Goal: Task Accomplishment & Management: Manage account settings

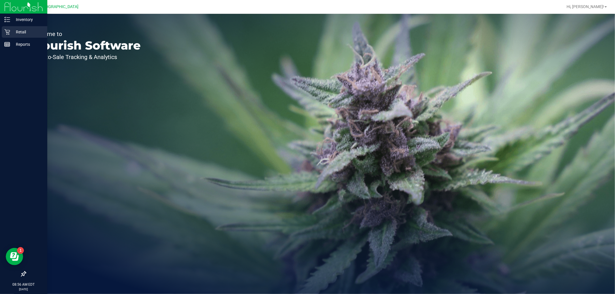
click at [10, 29] on icon at bounding box center [7, 32] width 6 height 6
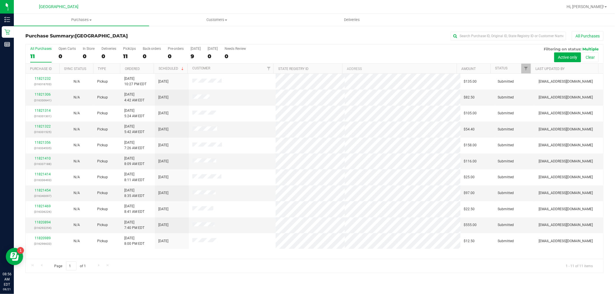
click at [146, 65] on th "Ordered" at bounding box center [137, 69] width 34 height 10
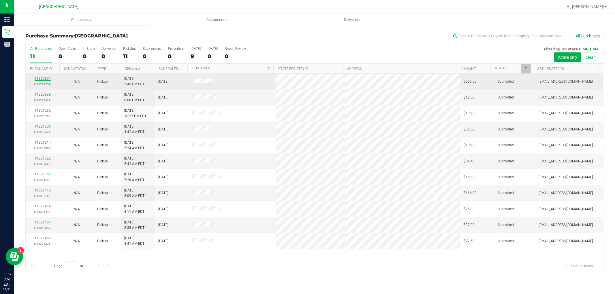
click at [46, 77] on link "11820894" at bounding box center [43, 79] width 16 height 4
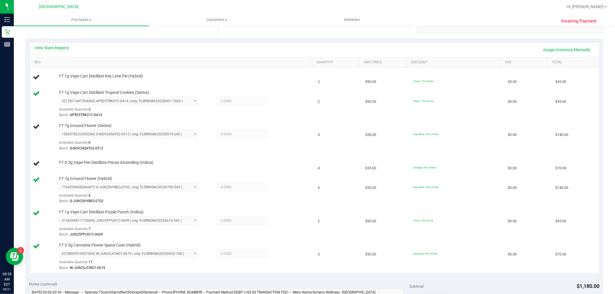
scroll to position [128, 0]
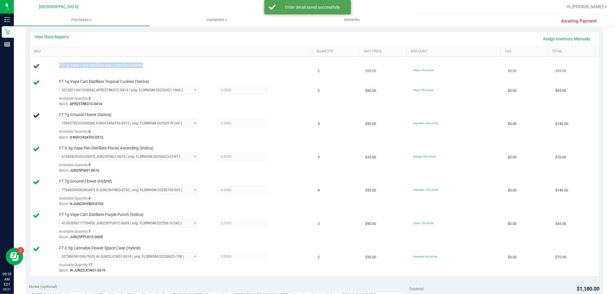
drag, startPoint x: 148, startPoint y: 66, endPoint x: 55, endPoint y: 67, distance: 93.1
click at [55, 67] on div "FT 1g Vape Cart Distillate Key Lime Pie (Hybrid)" at bounding box center [172, 67] width 278 height 8
copy div "FT 1g Vape Cart Distillate Key Lime Pie (Hybrid)"
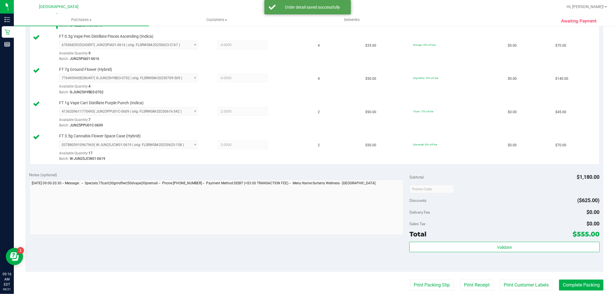
scroll to position [277, 0]
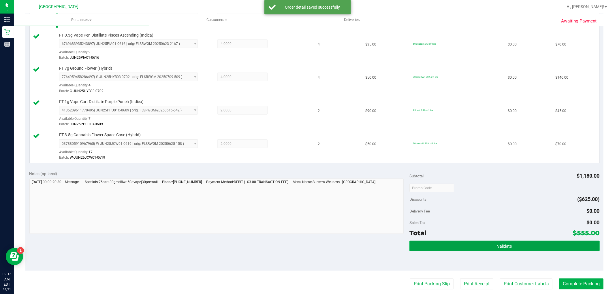
click at [475, 249] on button "Validate" at bounding box center [504, 246] width 190 height 10
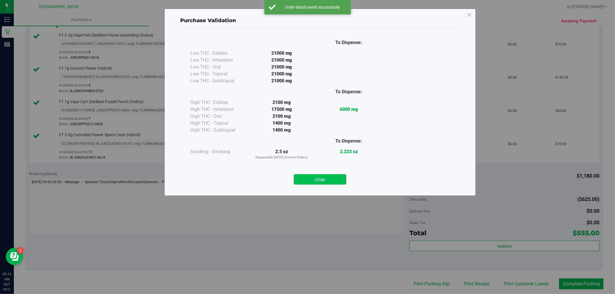
click at [329, 180] on button "Close" at bounding box center [320, 179] width 52 height 10
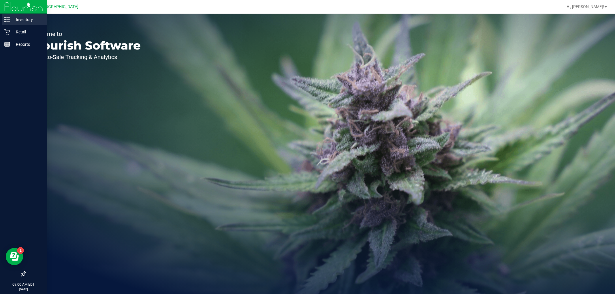
click at [21, 18] on p "Inventory" at bounding box center [27, 19] width 35 height 7
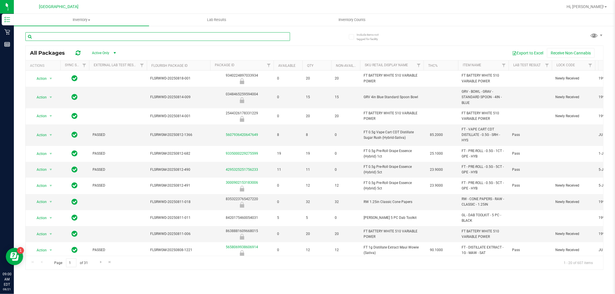
click at [62, 35] on input "text" at bounding box center [157, 36] width 265 height 9
paste input "FT 1g Vape Cart Distillate Key Lime Pie (Hybrid)"
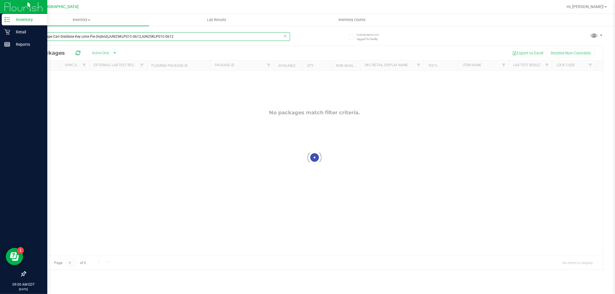
type input "FT 1g Vape Cart Distillate Key Lime Pie (Hybrid)JUN25KLP01C-0612JUN25KLP01C-0612"
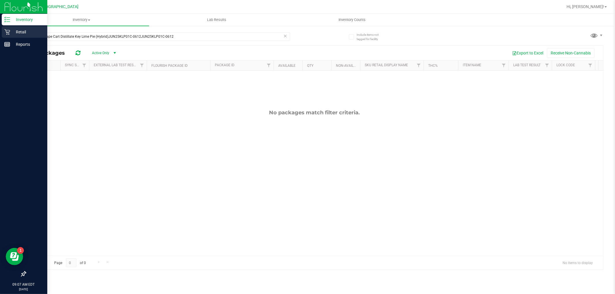
click at [20, 30] on p "Retail" at bounding box center [27, 32] width 35 height 7
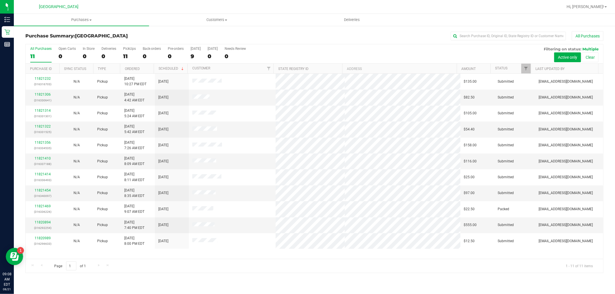
click at [147, 67] on th "Ordered" at bounding box center [137, 69] width 34 height 10
click at [42, 94] on link "11820989" at bounding box center [43, 95] width 16 height 4
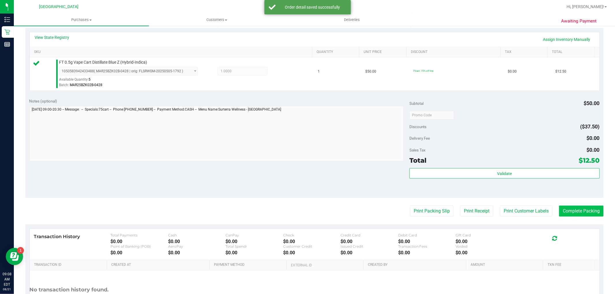
scroll to position [128, 0]
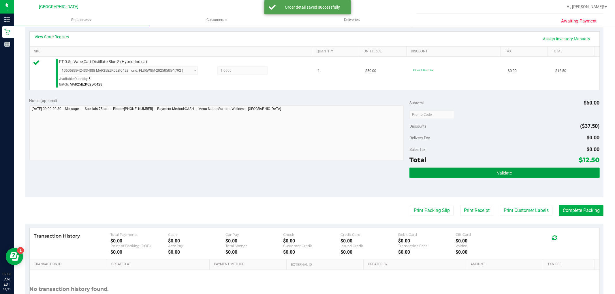
click at [545, 175] on button "Validate" at bounding box center [504, 173] width 190 height 10
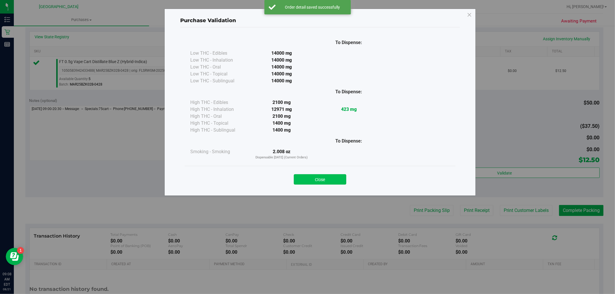
click at [316, 178] on button "Close" at bounding box center [320, 179] width 52 height 10
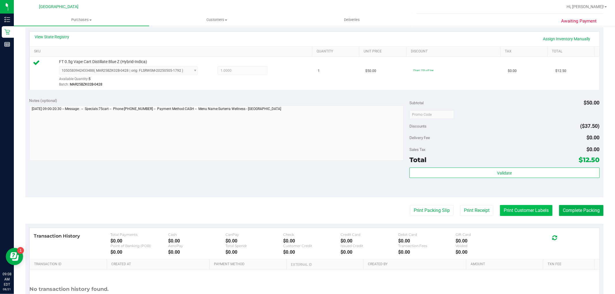
click at [500, 205] on button "Print Customer Labels" at bounding box center [526, 210] width 52 height 11
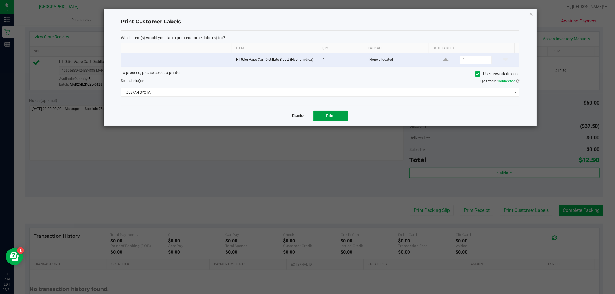
drag, startPoint x: 329, startPoint y: 116, endPoint x: 296, endPoint y: 117, distance: 32.6
click at [328, 116] on span "Print" at bounding box center [330, 116] width 9 height 5
click at [299, 117] on link "Dismiss" at bounding box center [298, 116] width 12 height 5
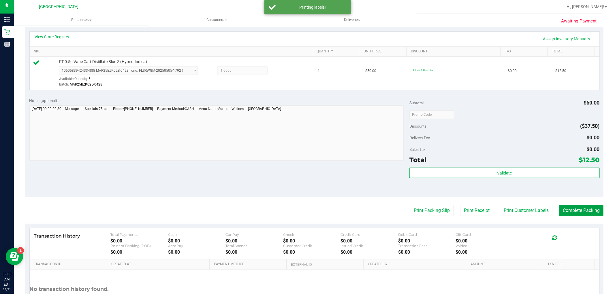
click at [564, 208] on button "Complete Packing" at bounding box center [581, 210] width 44 height 11
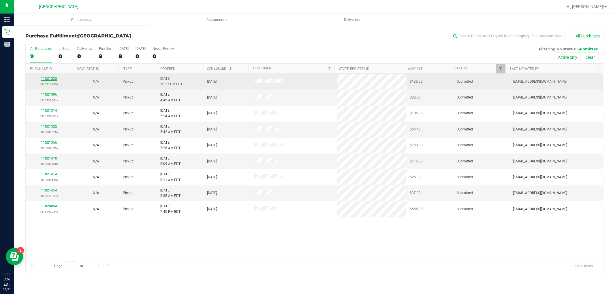
click at [50, 79] on link "11821232" at bounding box center [49, 79] width 16 height 4
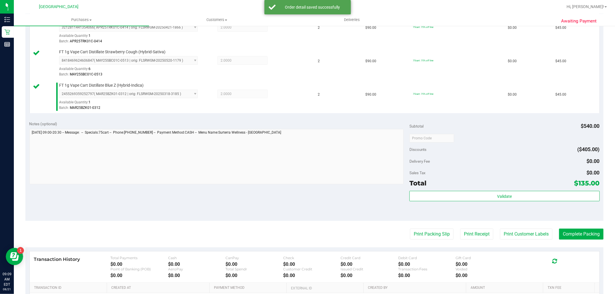
scroll to position [192, 0]
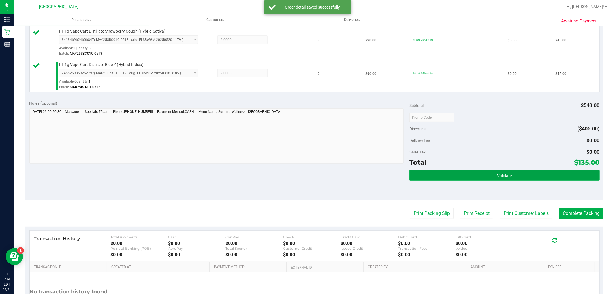
drag, startPoint x: 530, startPoint y: 178, endPoint x: 343, endPoint y: 117, distance: 196.8
click at [529, 177] on button "Validate" at bounding box center [504, 175] width 190 height 10
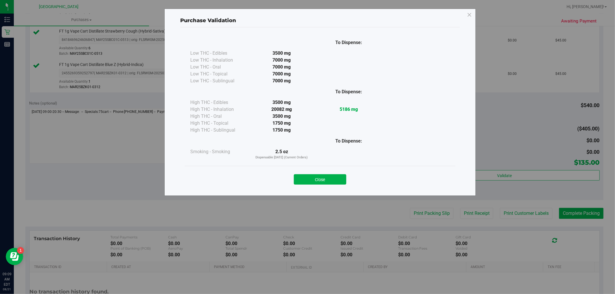
drag, startPoint x: 320, startPoint y: 178, endPoint x: 360, endPoint y: 183, distance: 39.9
click at [320, 178] on button "Close" at bounding box center [320, 179] width 52 height 10
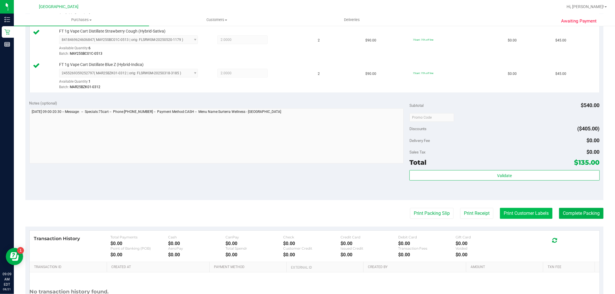
click at [526, 217] on button "Print Customer Labels" at bounding box center [526, 213] width 52 height 11
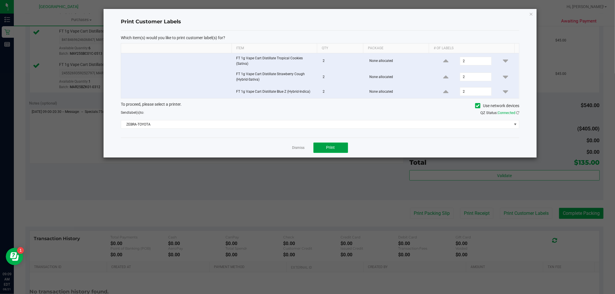
click at [328, 145] on span "Print" at bounding box center [330, 147] width 9 height 5
click at [295, 146] on link "Dismiss" at bounding box center [298, 148] width 12 height 5
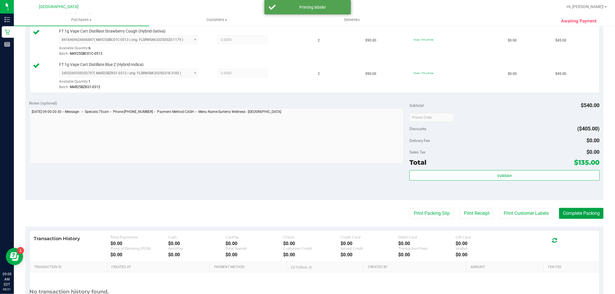
drag, startPoint x: 570, startPoint y: 212, endPoint x: 542, endPoint y: 126, distance: 90.5
click at [570, 212] on button "Complete Packing" at bounding box center [581, 213] width 44 height 11
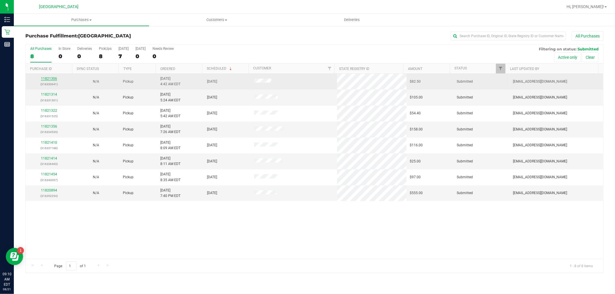
click at [44, 78] on link "11821306" at bounding box center [49, 79] width 16 height 4
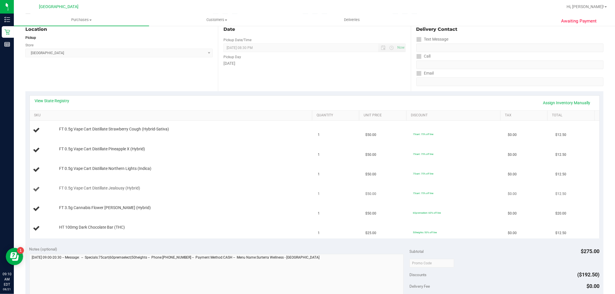
scroll to position [96, 0]
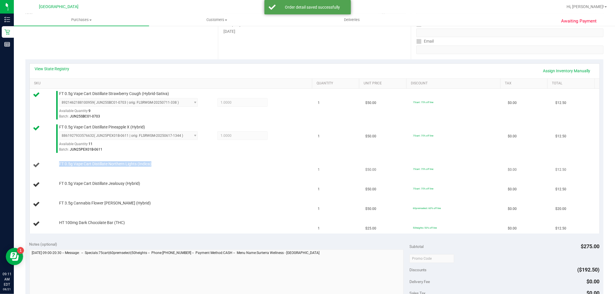
drag, startPoint x: 155, startPoint y: 164, endPoint x: 44, endPoint y: 166, distance: 111.0
click at [44, 166] on div "FT 0.5g Vape Cart Distillate Northern Lights (Indica)" at bounding box center [172, 165] width 278 height 8
copy div "FT 0.5g Vape Cart Distillate Northern Lights (Indica)"
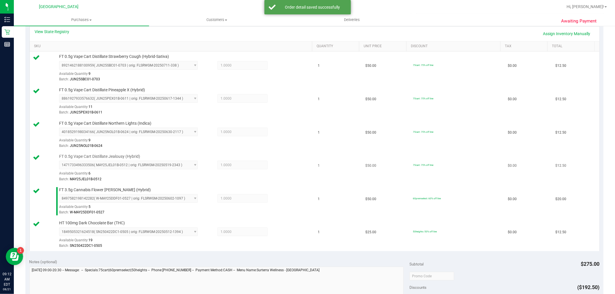
scroll to position [192, 0]
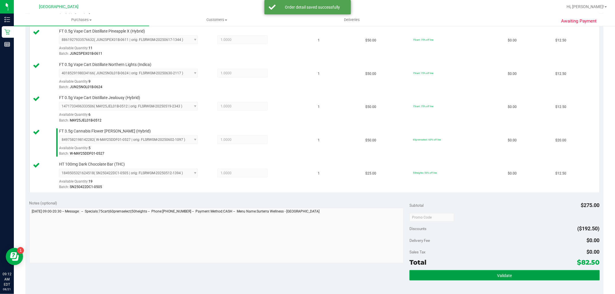
click at [442, 273] on button "Validate" at bounding box center [504, 275] width 190 height 10
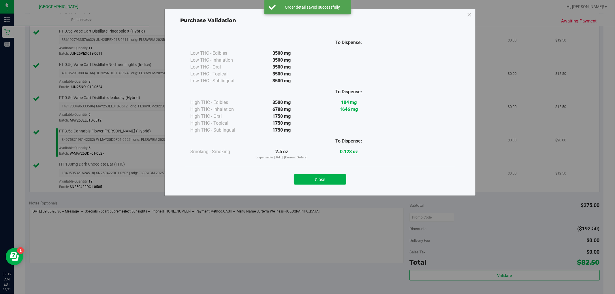
drag, startPoint x: 312, startPoint y: 184, endPoint x: 339, endPoint y: 183, distance: 26.8
click at [313, 184] on button "Close" at bounding box center [320, 179] width 52 height 10
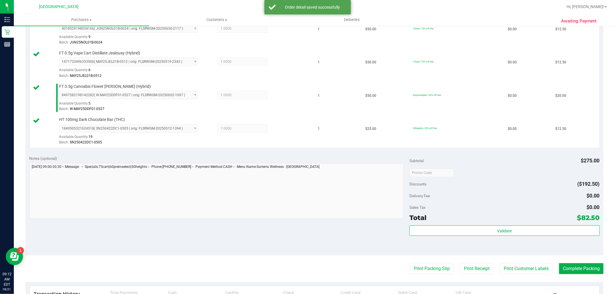
scroll to position [288, 0]
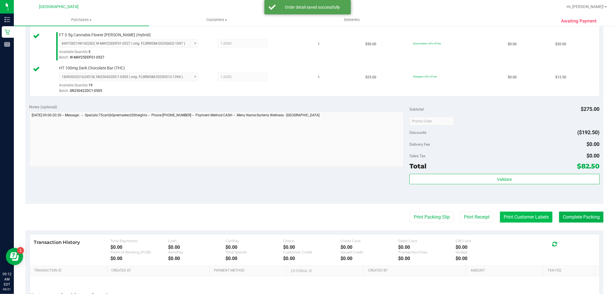
click at [527, 219] on button "Print Customer Labels" at bounding box center [526, 217] width 52 height 11
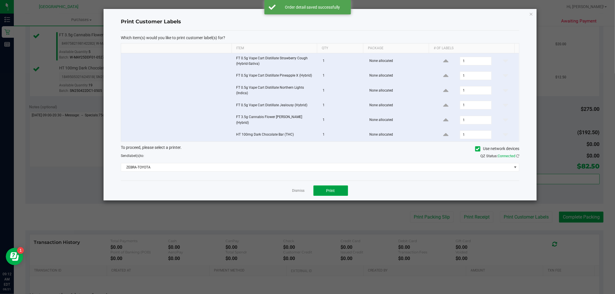
click at [327, 189] on span "Print" at bounding box center [330, 191] width 9 height 5
click at [295, 189] on link "Dismiss" at bounding box center [298, 191] width 12 height 5
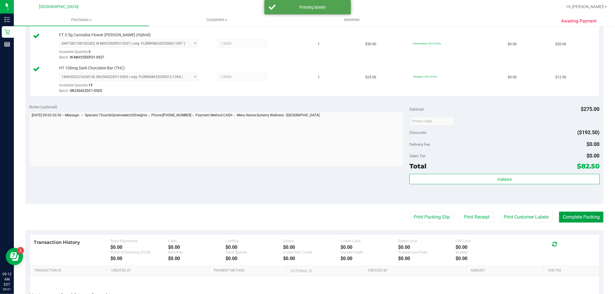
drag, startPoint x: 561, startPoint y: 218, endPoint x: 518, endPoint y: 150, distance: 80.1
click at [560, 215] on button "Complete Packing" at bounding box center [581, 217] width 44 height 11
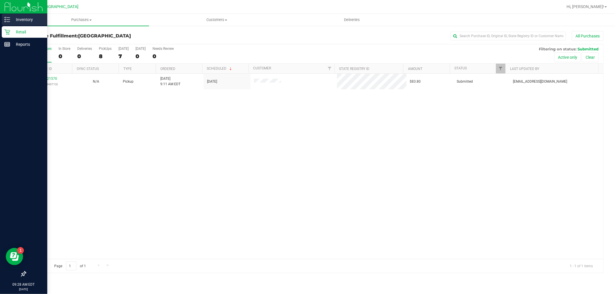
click at [18, 21] on p "Inventory" at bounding box center [27, 19] width 35 height 7
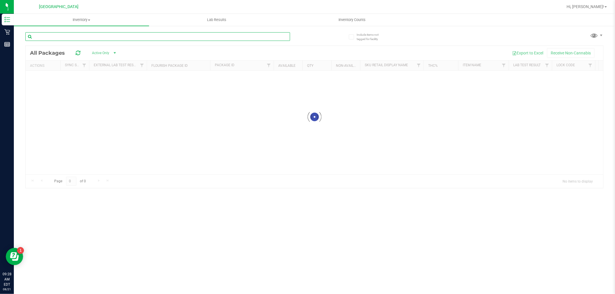
click at [56, 39] on input "text" at bounding box center [157, 36] width 265 height 9
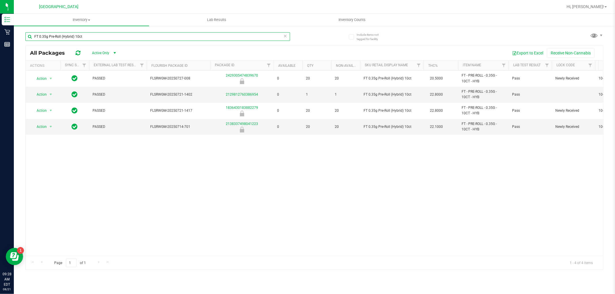
type input "FT 0.35g Pre-Roll (Hybrid) 10ct"
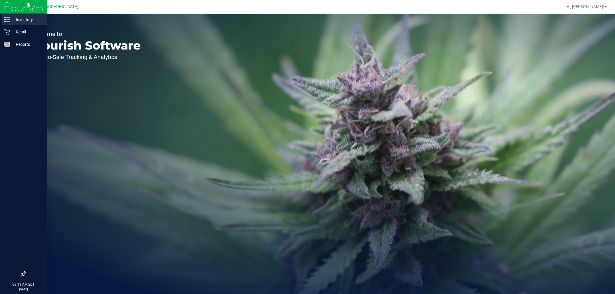
click at [25, 19] on p "Inventory" at bounding box center [27, 19] width 35 height 7
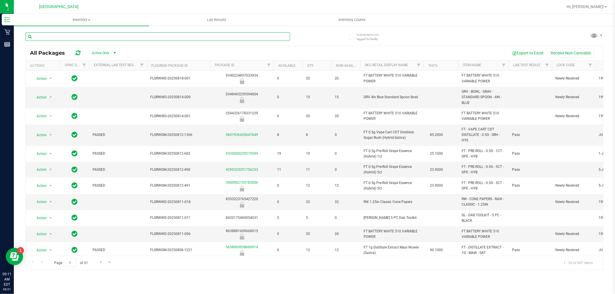
click at [55, 37] on input "text" at bounding box center [157, 36] width 265 height 9
paste input "FT 0.5g Vape Cart Distillate Northern Lights (Indica)"
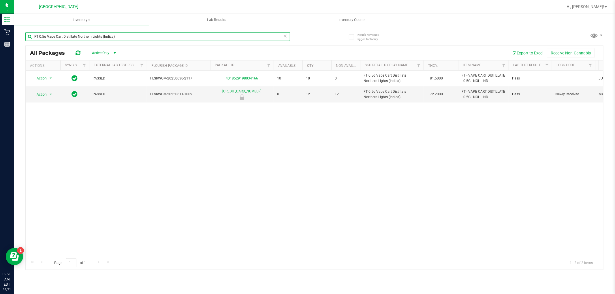
drag, startPoint x: 123, startPoint y: 35, endPoint x: 32, endPoint y: 35, distance: 91.4
click at [32, 35] on input "FT 0.5g Vape Cart Distillate Northern Lights (Indica)" at bounding box center [157, 36] width 265 height 9
paste input "FT 3.5g Cannabis Flower Gaspar's Grapes (Hybrid"
type input "FT 3.5g Cannabis Flower [PERSON_NAME] Grapes (Hybrid)"
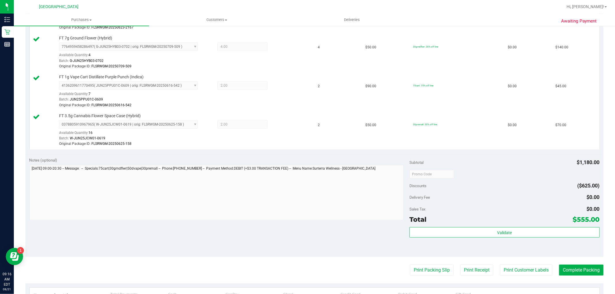
scroll to position [445, 0]
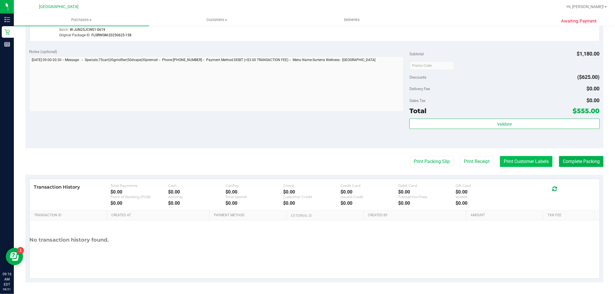
click at [527, 163] on button "Print Customer Labels" at bounding box center [526, 161] width 52 height 11
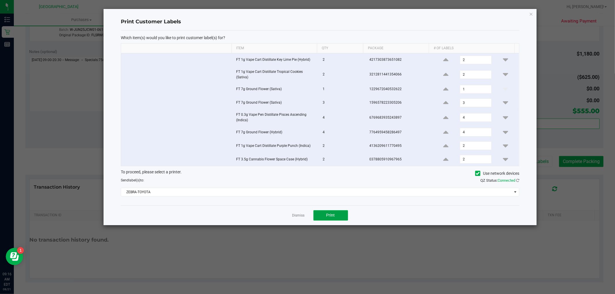
click at [327, 213] on span "Print" at bounding box center [330, 215] width 9 height 5
click at [298, 214] on link "Dismiss" at bounding box center [298, 215] width 12 height 5
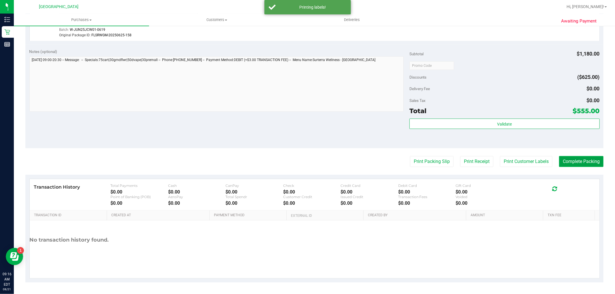
click at [574, 160] on button "Complete Packing" at bounding box center [581, 161] width 44 height 11
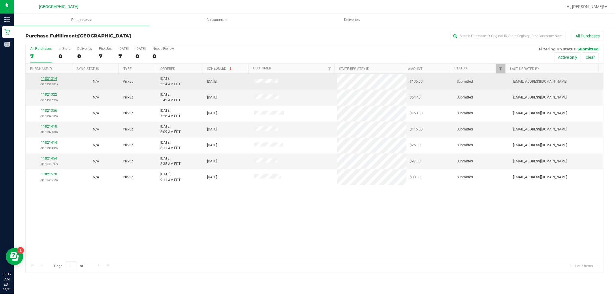
click at [50, 79] on link "11821314" at bounding box center [49, 79] width 16 height 4
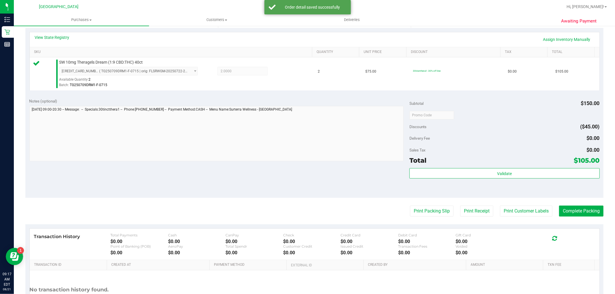
scroll to position [128, 0]
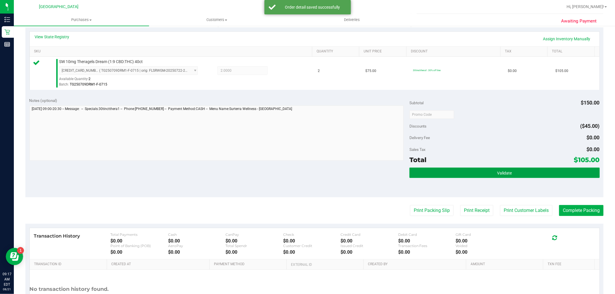
drag, startPoint x: 527, startPoint y: 171, endPoint x: 392, endPoint y: 122, distance: 144.0
click at [526, 171] on button "Validate" at bounding box center [504, 173] width 190 height 10
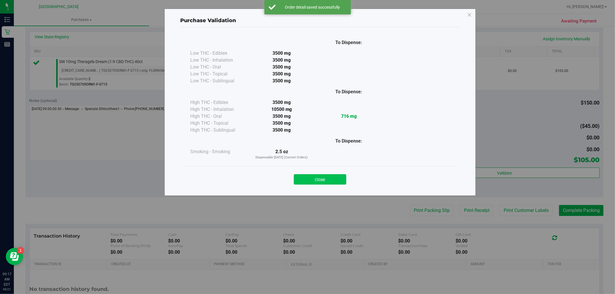
click at [326, 182] on button "Close" at bounding box center [320, 179] width 52 height 10
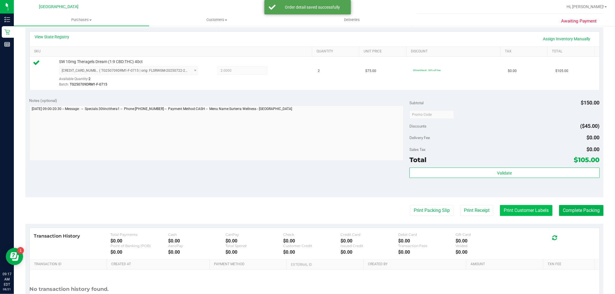
click at [517, 211] on button "Print Customer Labels" at bounding box center [526, 210] width 52 height 11
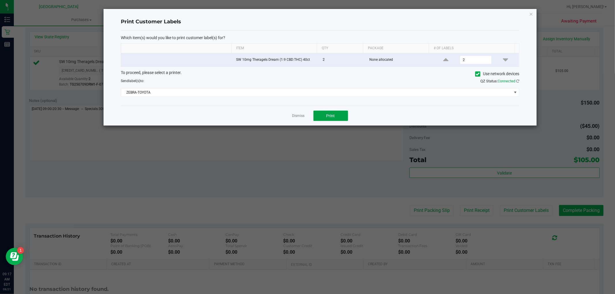
click at [325, 120] on button "Print" at bounding box center [330, 116] width 35 height 10
click at [300, 116] on link "Dismiss" at bounding box center [298, 116] width 12 height 5
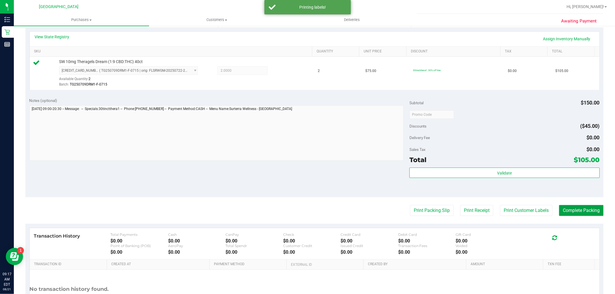
click at [577, 211] on button "Complete Packing" at bounding box center [581, 210] width 44 height 11
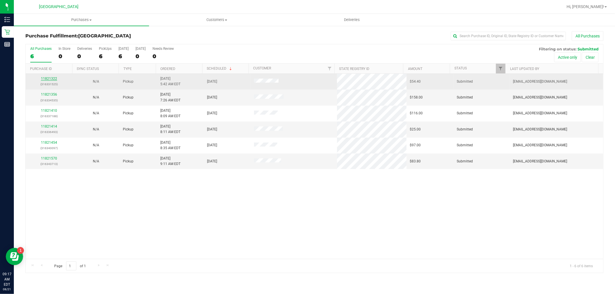
click at [46, 78] on link "11821322" at bounding box center [49, 79] width 16 height 4
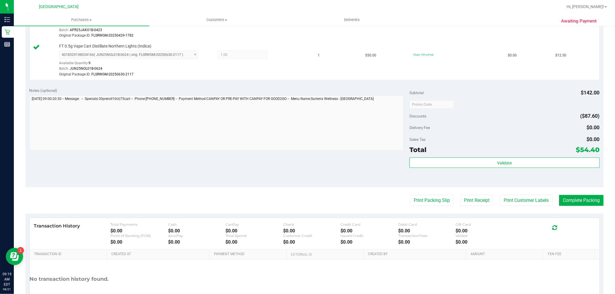
scroll to position [256, 0]
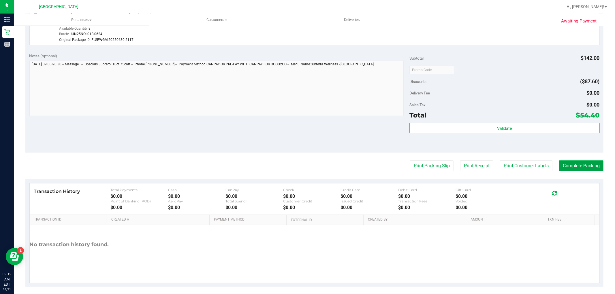
click at [572, 166] on button "Complete Packing" at bounding box center [581, 166] width 44 height 11
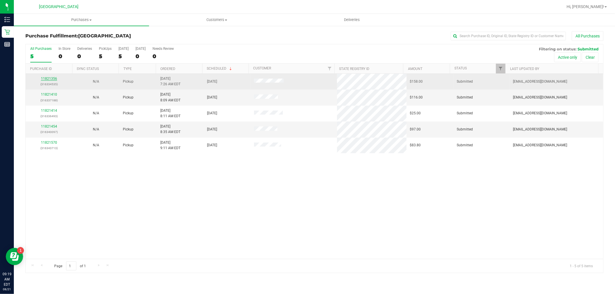
click at [50, 78] on link "11821356" at bounding box center [49, 79] width 16 height 4
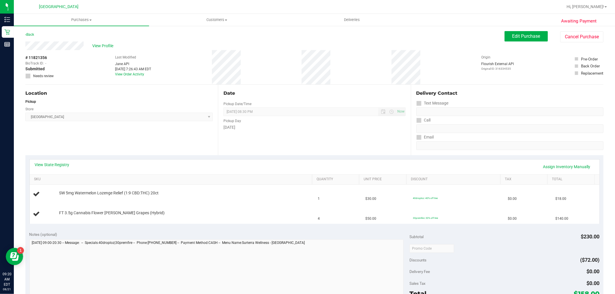
scroll to position [96, 0]
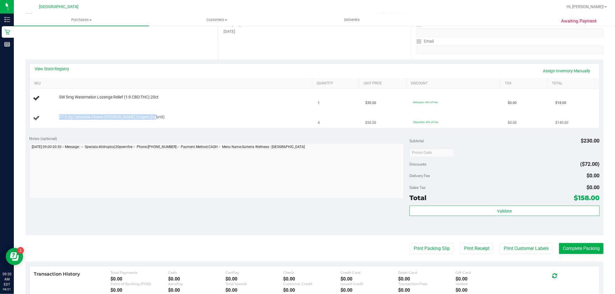
drag, startPoint x: 169, startPoint y: 117, endPoint x: 57, endPoint y: 116, distance: 111.6
click at [57, 116] on div "FT 3.5g Cannabis Flower Gaspar's Grapes (Hybrid)" at bounding box center [182, 117] width 253 height 6
copy span "FT 3.5g Cannabis Flower Gaspar's Grapes (Hybrid)"
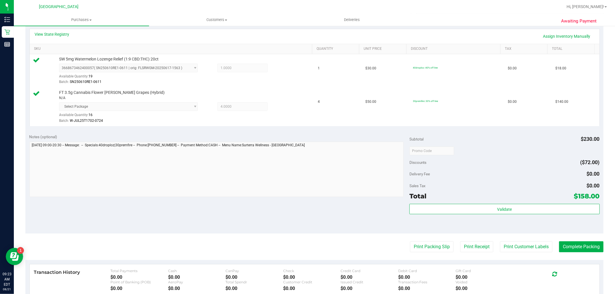
scroll to position [192, 0]
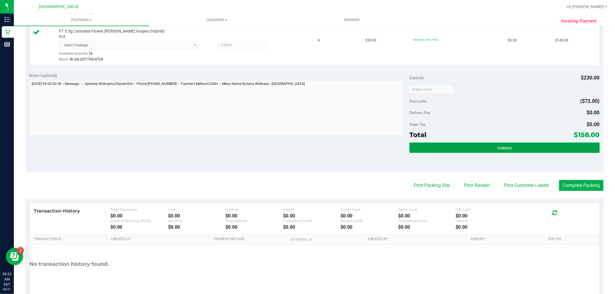
click at [518, 149] on button "Validate" at bounding box center [504, 148] width 190 height 10
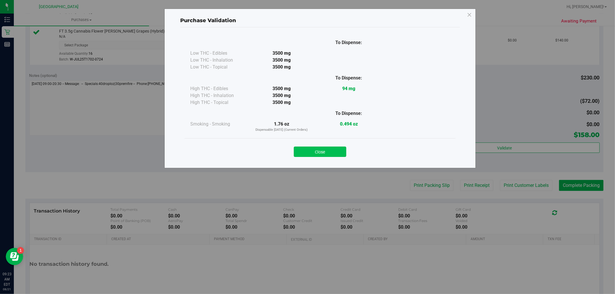
click at [336, 152] on button "Close" at bounding box center [320, 152] width 52 height 10
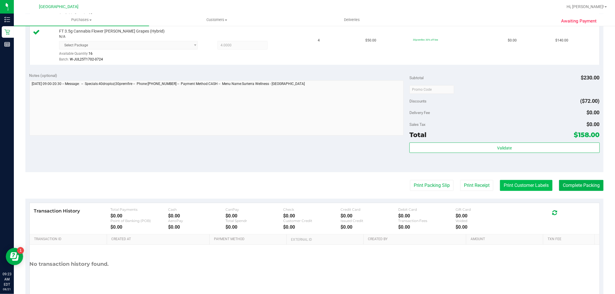
click at [501, 183] on button "Print Customer Labels" at bounding box center [526, 185] width 52 height 11
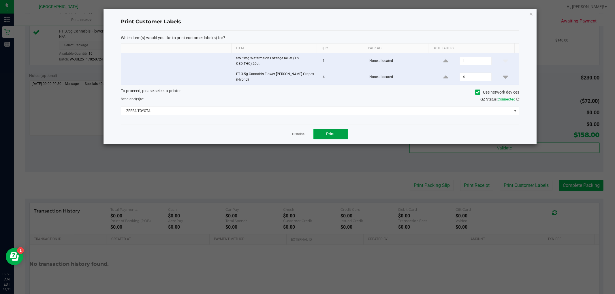
click at [327, 129] on button "Print" at bounding box center [330, 134] width 35 height 10
click at [295, 132] on link "Dismiss" at bounding box center [298, 134] width 12 height 5
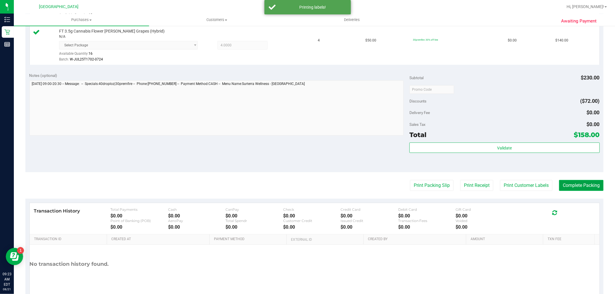
click at [587, 187] on button "Complete Packing" at bounding box center [581, 185] width 44 height 11
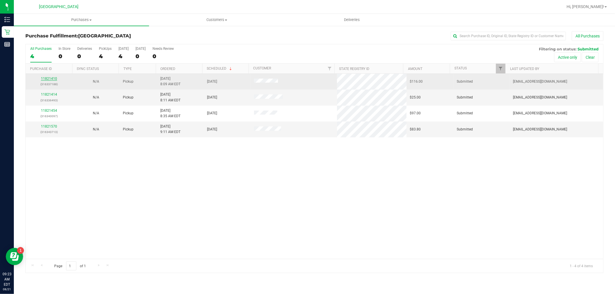
click at [49, 78] on link "11821410" at bounding box center [49, 79] width 16 height 4
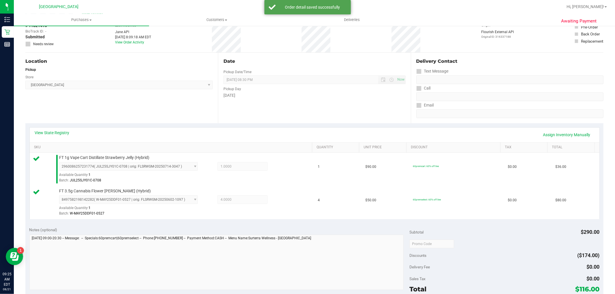
scroll to position [96, 0]
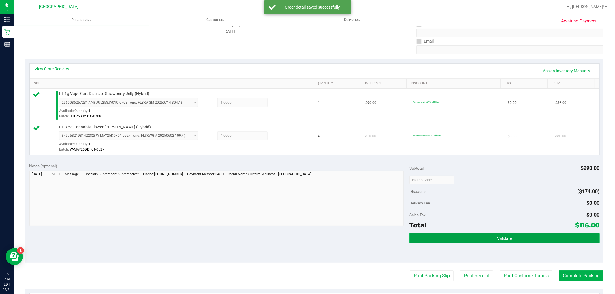
click at [480, 237] on button "Validate" at bounding box center [504, 238] width 190 height 10
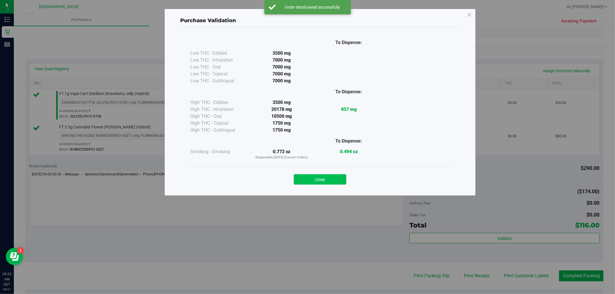
click at [335, 178] on button "Close" at bounding box center [320, 179] width 52 height 10
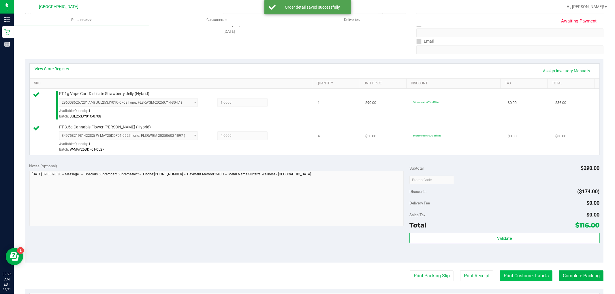
click at [509, 275] on button "Print Customer Labels" at bounding box center [526, 276] width 52 height 11
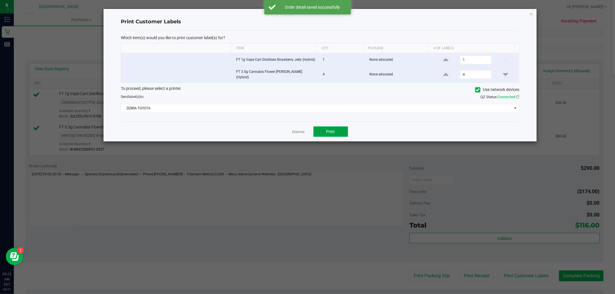
click at [330, 130] on span "Print" at bounding box center [330, 131] width 9 height 5
drag, startPoint x: 301, startPoint y: 129, endPoint x: 334, endPoint y: 155, distance: 41.5
click at [301, 130] on link "Dismiss" at bounding box center [298, 132] width 12 height 5
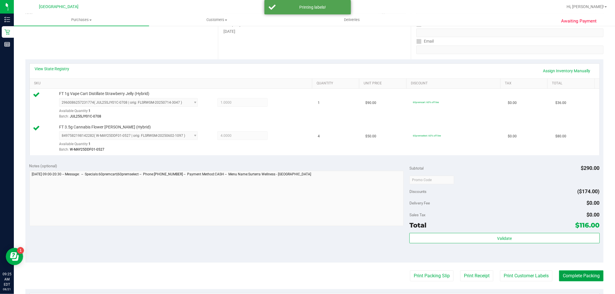
click at [577, 275] on button "Complete Packing" at bounding box center [581, 276] width 44 height 11
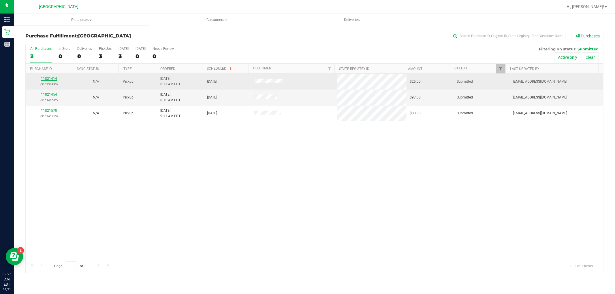
click at [51, 78] on link "11821414" at bounding box center [49, 79] width 16 height 4
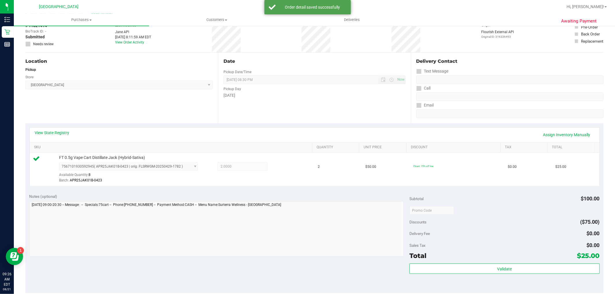
scroll to position [128, 0]
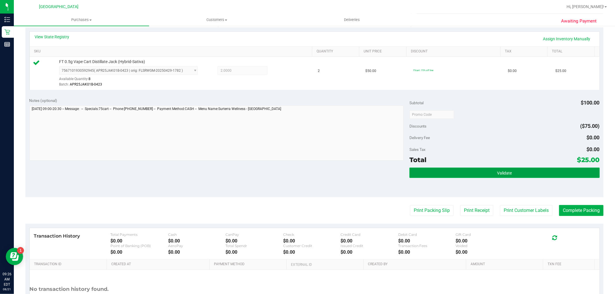
click at [518, 172] on button "Validate" at bounding box center [504, 173] width 190 height 10
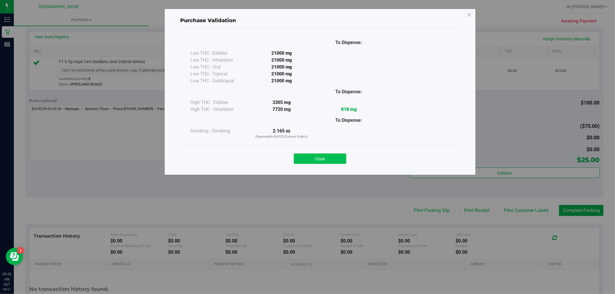
click at [332, 159] on button "Close" at bounding box center [320, 159] width 52 height 10
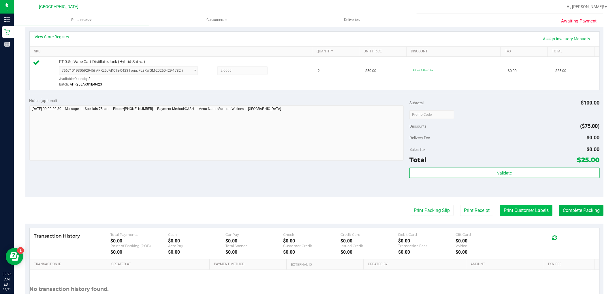
click at [517, 208] on button "Print Customer Labels" at bounding box center [526, 210] width 52 height 11
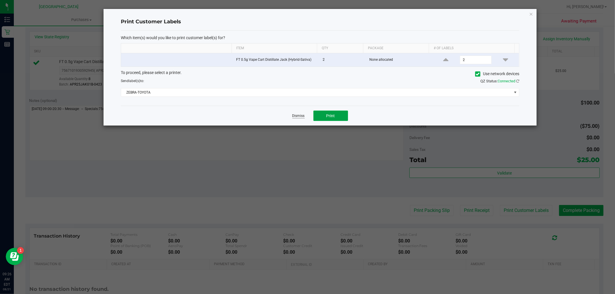
drag, startPoint x: 325, startPoint y: 119, endPoint x: 296, endPoint y: 116, distance: 29.2
click at [325, 119] on button "Print" at bounding box center [330, 116] width 35 height 10
click at [296, 116] on link "Dismiss" at bounding box center [298, 116] width 12 height 5
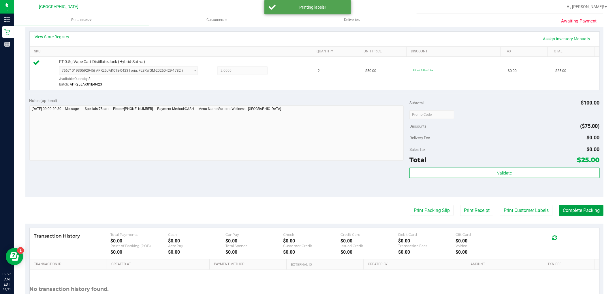
click at [569, 211] on button "Complete Packing" at bounding box center [581, 210] width 44 height 11
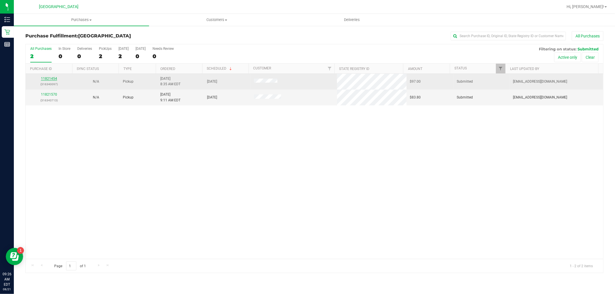
click at [44, 78] on link "11821454" at bounding box center [49, 79] width 16 height 4
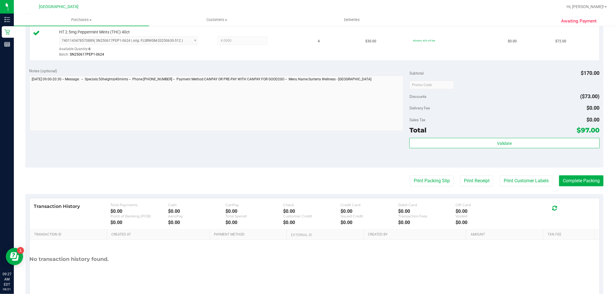
scroll to position [192, 0]
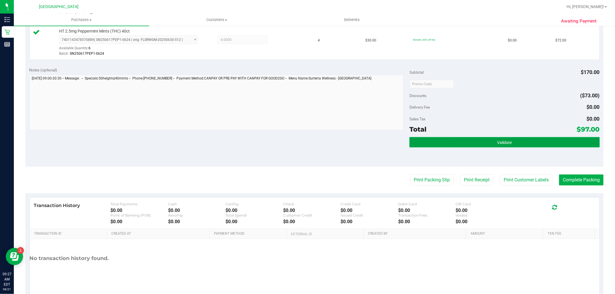
click at [441, 142] on button "Validate" at bounding box center [504, 142] width 190 height 10
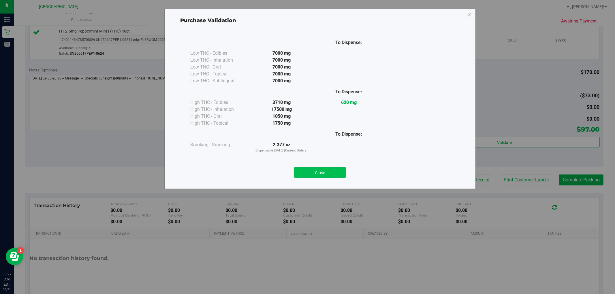
click at [321, 176] on button "Close" at bounding box center [320, 173] width 52 height 10
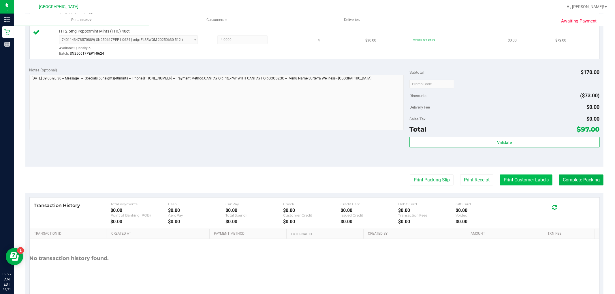
click at [532, 182] on button "Print Customer Labels" at bounding box center [526, 180] width 52 height 11
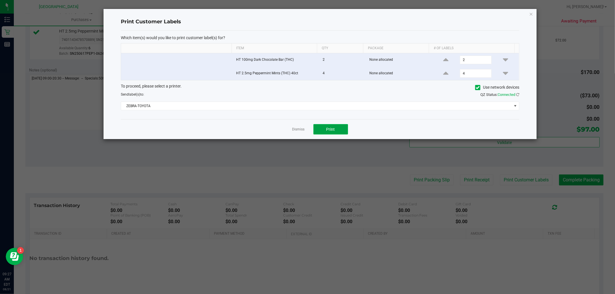
click at [328, 127] on span "Print" at bounding box center [330, 129] width 9 height 5
click at [297, 128] on link "Dismiss" at bounding box center [298, 129] width 12 height 5
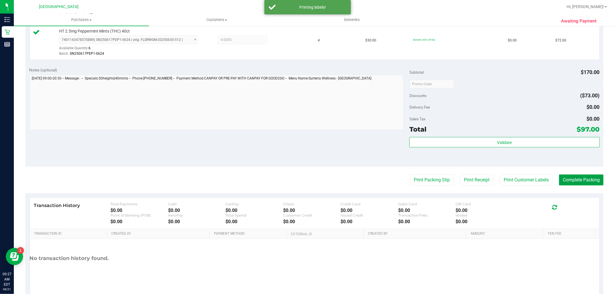
drag, startPoint x: 574, startPoint y: 180, endPoint x: 547, endPoint y: 123, distance: 63.1
click at [574, 180] on button "Complete Packing" at bounding box center [581, 180] width 44 height 11
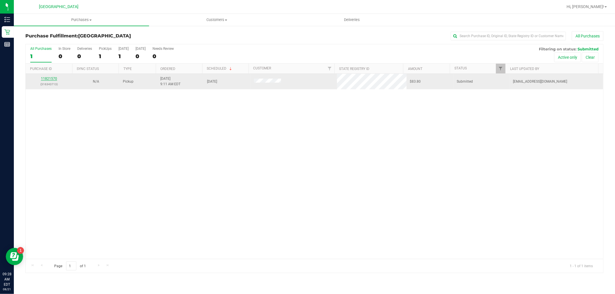
click at [52, 79] on link "11821570" at bounding box center [49, 79] width 16 height 4
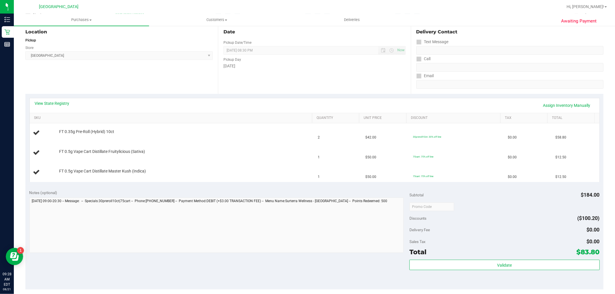
scroll to position [64, 0]
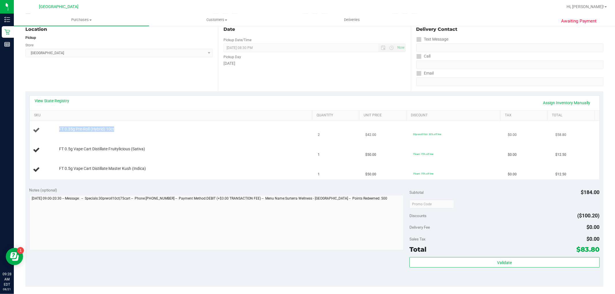
drag, startPoint x: 111, startPoint y: 130, endPoint x: 57, endPoint y: 134, distance: 54.4
click at [57, 134] on div "FT 0.35g Pre-Roll (Hybrid) 10ct" at bounding box center [172, 131] width 278 height 8
copy div "FT 0.35g Pre-Roll (Hybrid) 10ct"
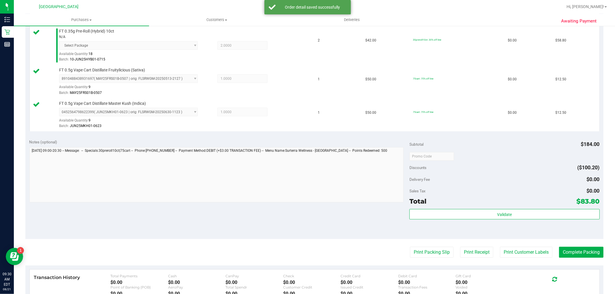
scroll to position [224, 0]
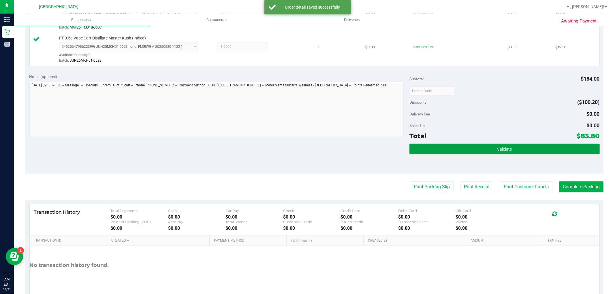
click at [497, 149] on span "Validate" at bounding box center [504, 149] width 15 height 5
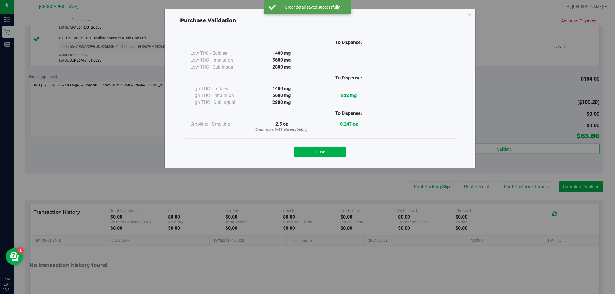
drag, startPoint x: 322, startPoint y: 151, endPoint x: 361, endPoint y: 158, distance: 39.9
click at [323, 151] on button "Close" at bounding box center [320, 152] width 52 height 10
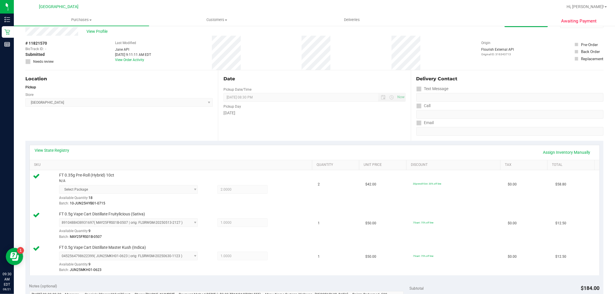
scroll to position [0, 0]
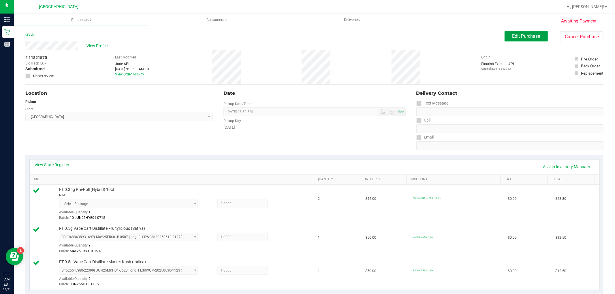
click at [535, 37] on span "Edit Purchase" at bounding box center [526, 35] width 28 height 5
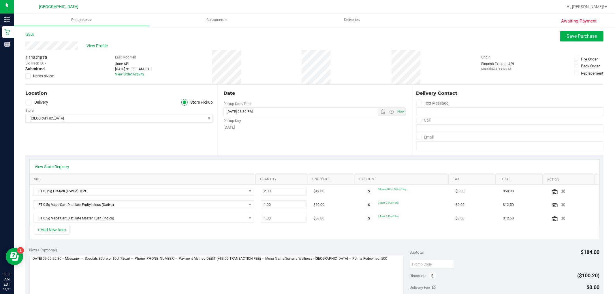
scroll to position [160, 0]
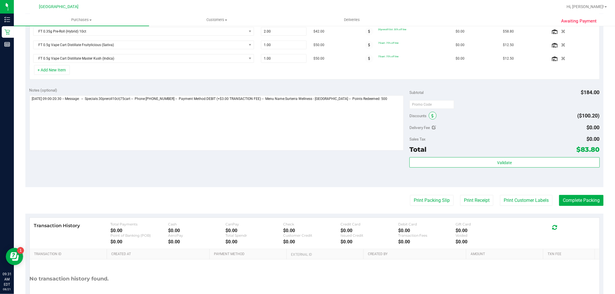
click at [429, 116] on span at bounding box center [433, 116] width 8 height 8
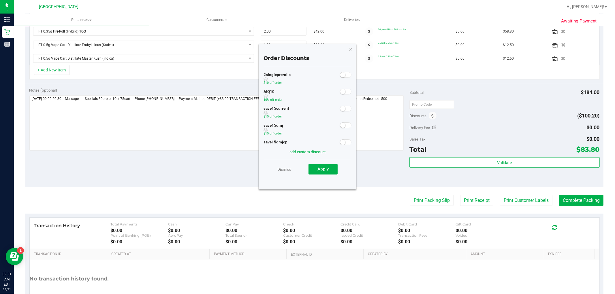
click at [340, 90] on small at bounding box center [342, 91] width 5 height 5
click at [319, 169] on span "Apply" at bounding box center [322, 169] width 11 height 5
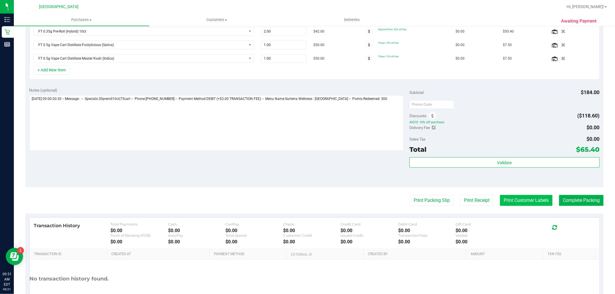
click at [524, 205] on button "Print Customer Labels" at bounding box center [526, 200] width 52 height 11
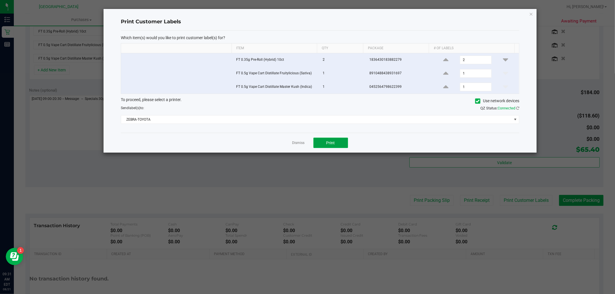
click at [326, 142] on button "Print" at bounding box center [330, 143] width 35 height 10
click at [298, 143] on link "Dismiss" at bounding box center [298, 143] width 12 height 5
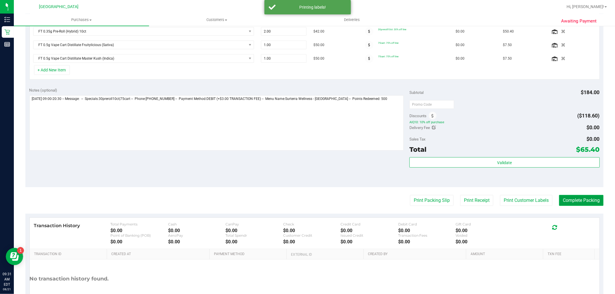
click at [575, 202] on button "Complete Packing" at bounding box center [581, 200] width 44 height 11
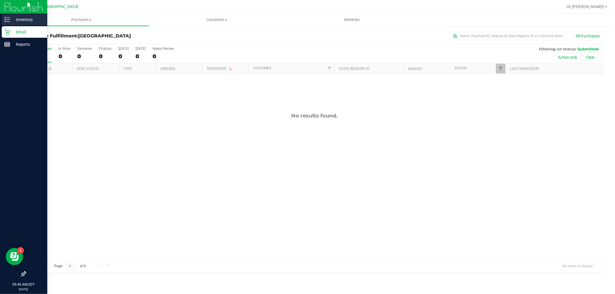
click at [14, 19] on p "Inventory" at bounding box center [27, 19] width 35 height 7
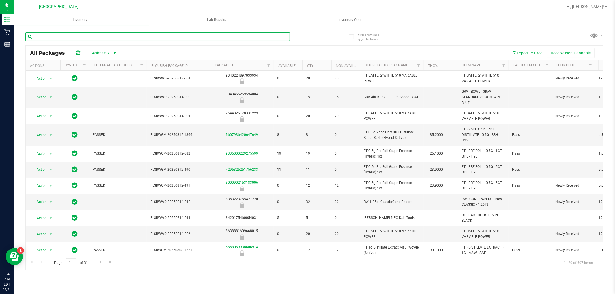
drag, startPoint x: 125, startPoint y: 36, endPoint x: 126, endPoint y: 32, distance: 4.5
click at [126, 32] on div at bounding box center [169, 36] width 289 height 18
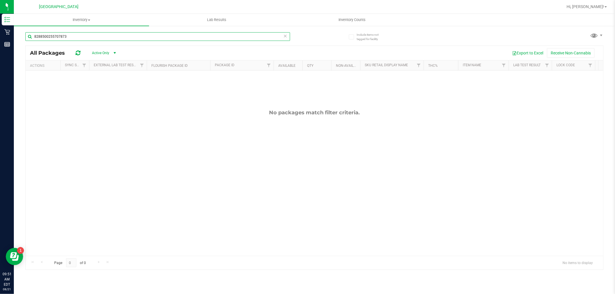
type input "8288500255707873"
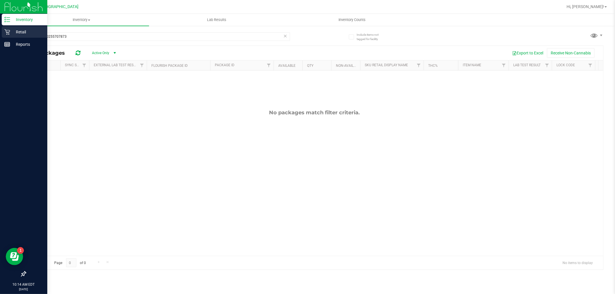
click at [16, 35] on p "Retail" at bounding box center [27, 32] width 35 height 7
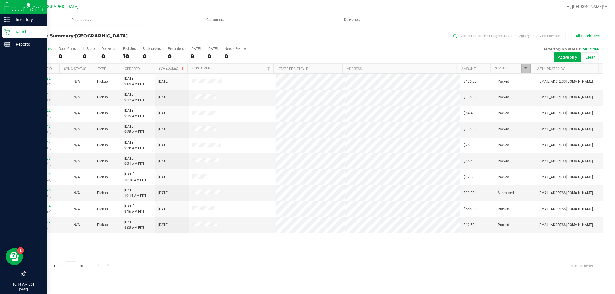
click at [525, 67] on span "Filter" at bounding box center [526, 68] width 5 height 5
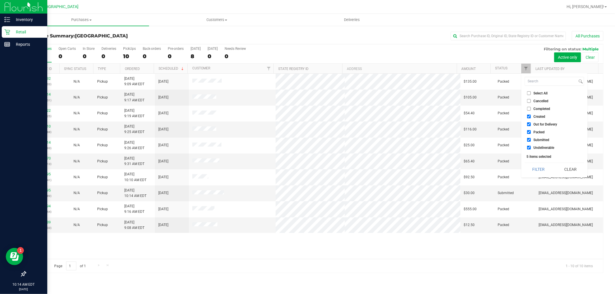
click at [529, 92] on input "Select All" at bounding box center [529, 93] width 4 height 4
checkbox input "true"
click at [529, 92] on input "Select All" at bounding box center [529, 93] width 4 height 4
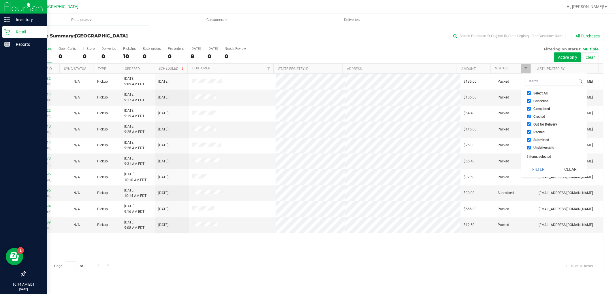
checkbox input "false"
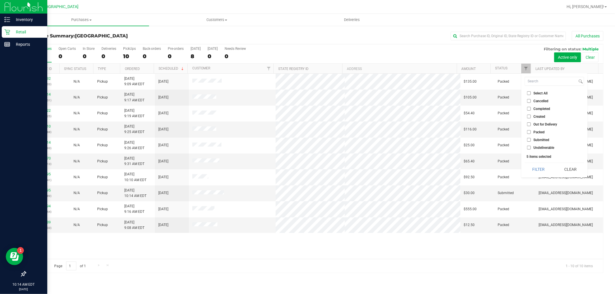
checkbox input "false"
click at [530, 139] on input "Submitted" at bounding box center [529, 140] width 4 height 4
checkbox input "true"
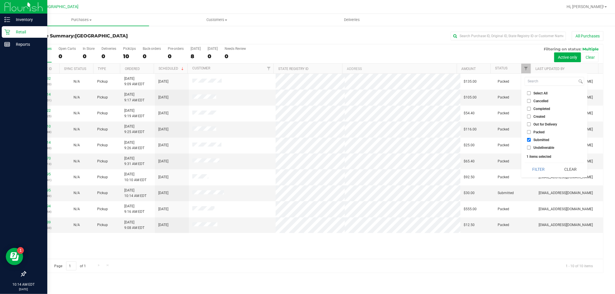
click at [535, 173] on button "Filter" at bounding box center [539, 169] width 28 height 13
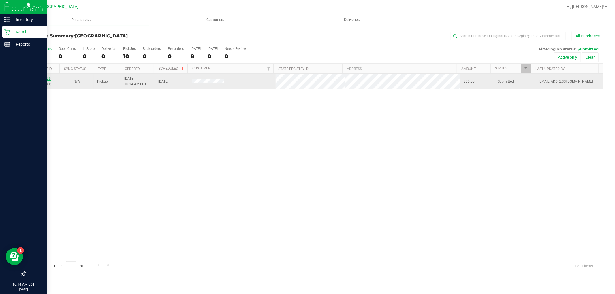
click at [46, 78] on link "11821895" at bounding box center [43, 79] width 16 height 4
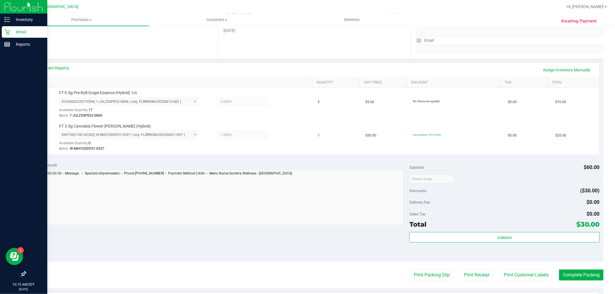
scroll to position [128, 0]
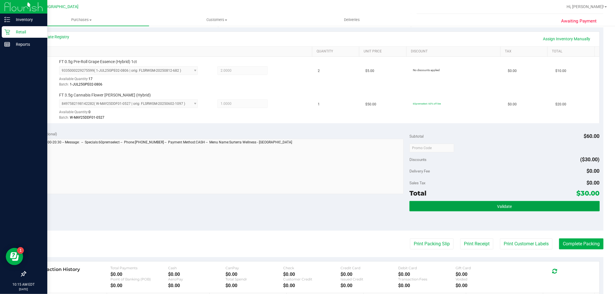
click at [497, 206] on span "Validate" at bounding box center [504, 206] width 15 height 5
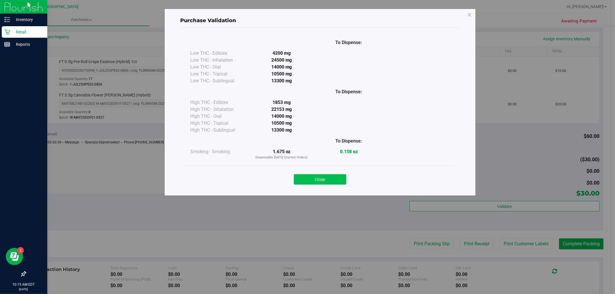
click at [326, 180] on button "Close" at bounding box center [320, 179] width 52 height 10
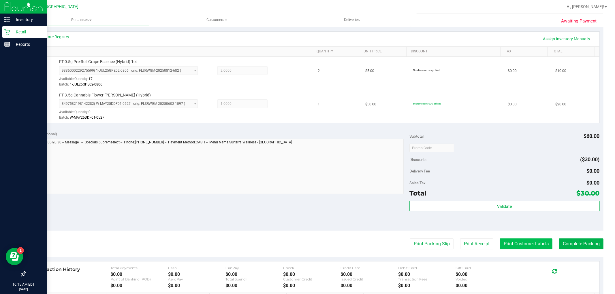
click at [532, 248] on button "Print Customer Labels" at bounding box center [526, 244] width 52 height 11
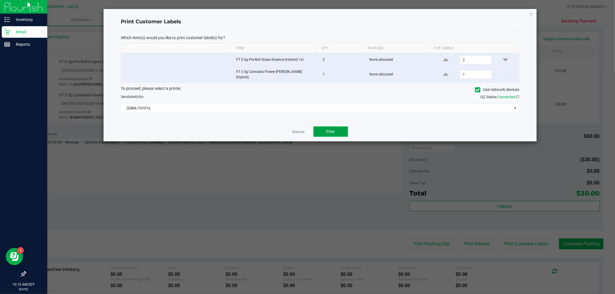
click at [338, 129] on button "Print" at bounding box center [330, 132] width 35 height 10
click at [298, 130] on link "Dismiss" at bounding box center [298, 132] width 12 height 5
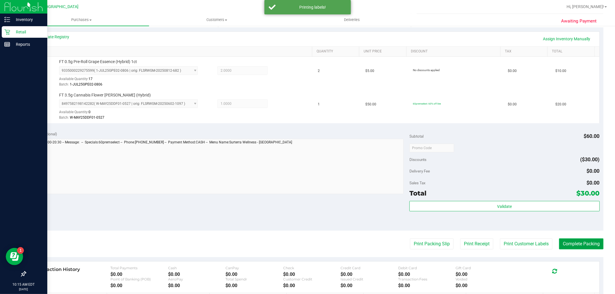
click at [565, 242] on button "Complete Packing" at bounding box center [581, 244] width 44 height 11
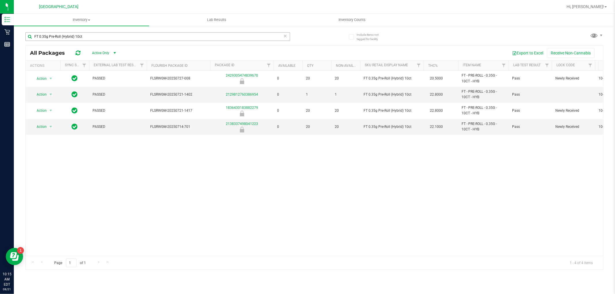
drag, startPoint x: 108, startPoint y: 39, endPoint x: 26, endPoint y: 40, distance: 81.9
click at [26, 40] on input "FT 0.35g Pre-Roll (Hybrid) 10ct" at bounding box center [157, 36] width 265 height 9
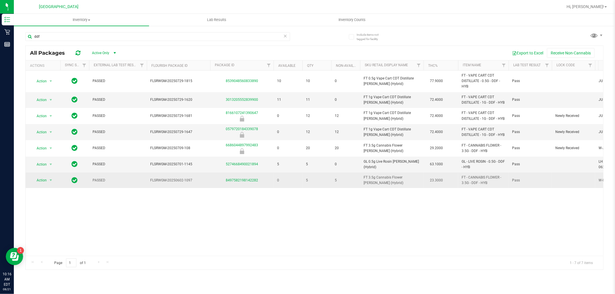
drag, startPoint x: 387, startPoint y: 185, endPoint x: 351, endPoint y: 179, distance: 36.6
click at [351, 179] on tr "Action Action Global inventory Package audit log Print package label Print prod…" at bounding box center [515, 181] width 979 height 16
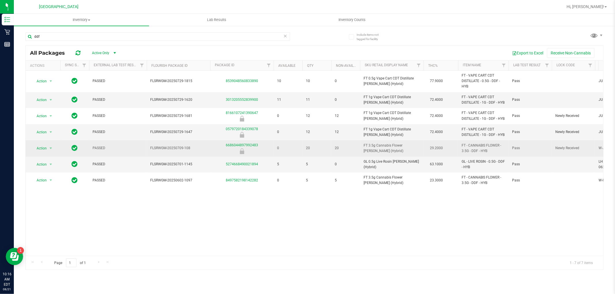
copy tr "FT 3.5g Cannabis Flower [PERSON_NAME] (Hybrid)"
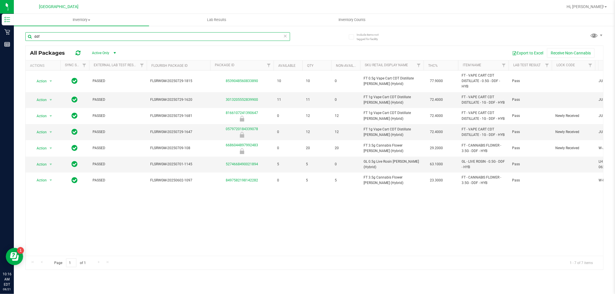
drag, startPoint x: 34, startPoint y: 36, endPoint x: 15, endPoint y: 35, distance: 19.0
click at [15, 35] on div "Include items not tagged for facility ddf All Packages Active Only Active Only …" at bounding box center [314, 113] width 601 height 176
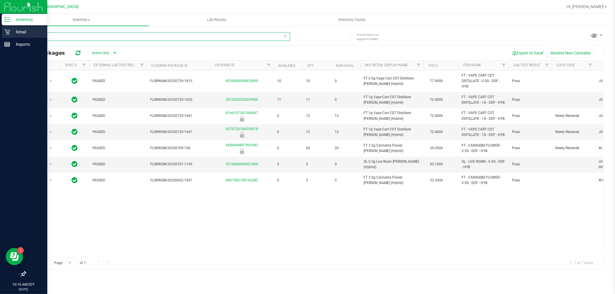
paste input "FT 3.5g Cannabis Flower [PERSON_NAME] (Hybrid)"
type input "FT 3.5g Cannabis Flower [PERSON_NAME] (Hybrid)"
